Goal: Check status: Check status

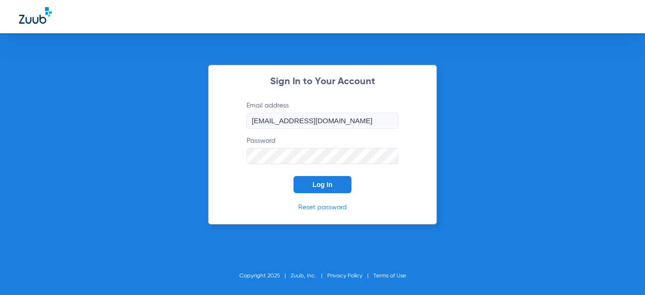
click at [329, 185] on span "Log In" at bounding box center [323, 185] width 20 height 8
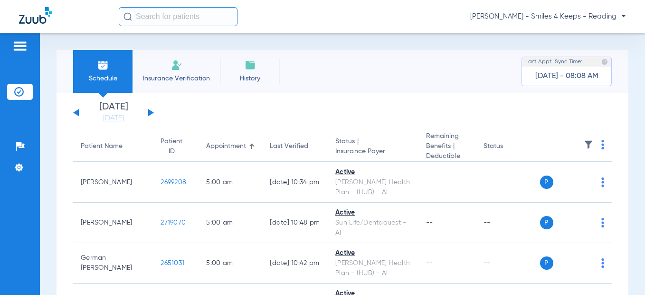
click at [150, 111] on button at bounding box center [151, 112] width 6 height 7
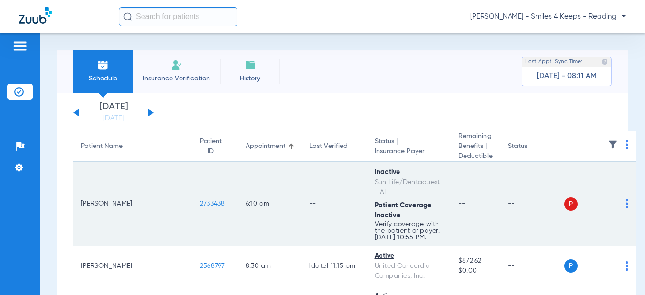
scroll to position [48, 0]
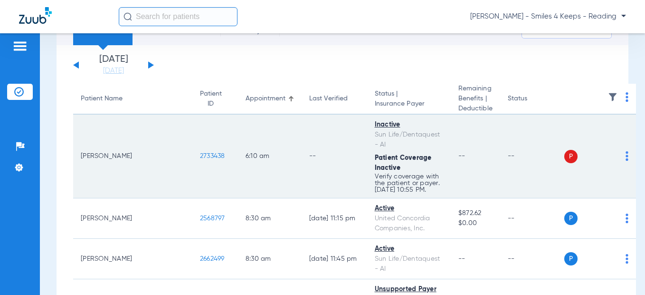
drag, startPoint x: 171, startPoint y: 154, endPoint x: 141, endPoint y: 158, distance: 30.1
click at [192, 158] on td "2733438" at bounding box center [215, 157] width 46 height 84
copy span "2733438"
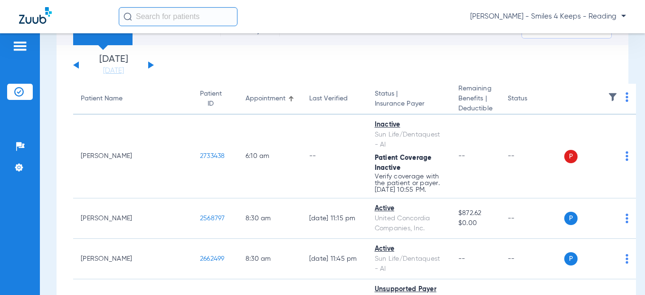
click at [76, 66] on button at bounding box center [76, 64] width 6 height 7
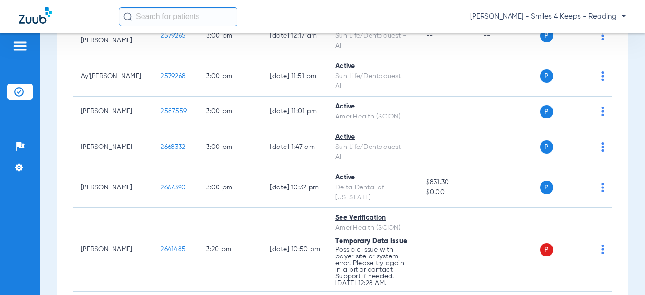
scroll to position [4831, 0]
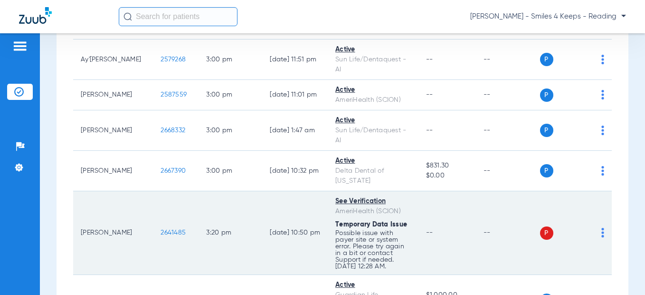
drag, startPoint x: 169, startPoint y: 205, endPoint x: 135, endPoint y: 204, distance: 33.8
click at [153, 204] on td "2641485" at bounding box center [176, 233] width 46 height 84
copy span "2641485"
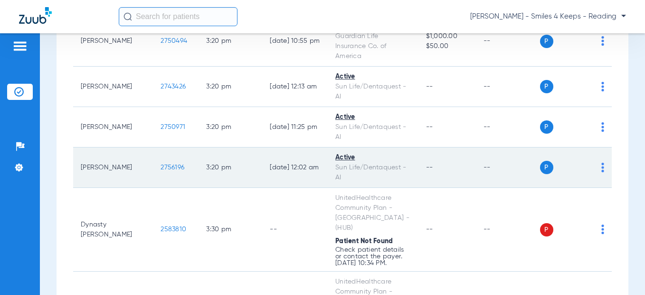
scroll to position [5211, 0]
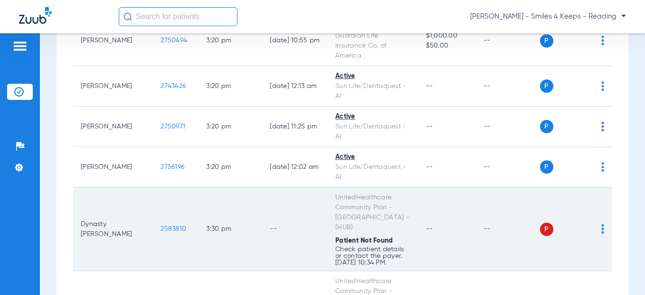
drag, startPoint x: 163, startPoint y: 174, endPoint x: 135, endPoint y: 174, distance: 28.0
click at [153, 187] on td "2583810" at bounding box center [176, 229] width 46 height 84
copy span "2583810"
